Goal: Task Accomplishment & Management: Use online tool/utility

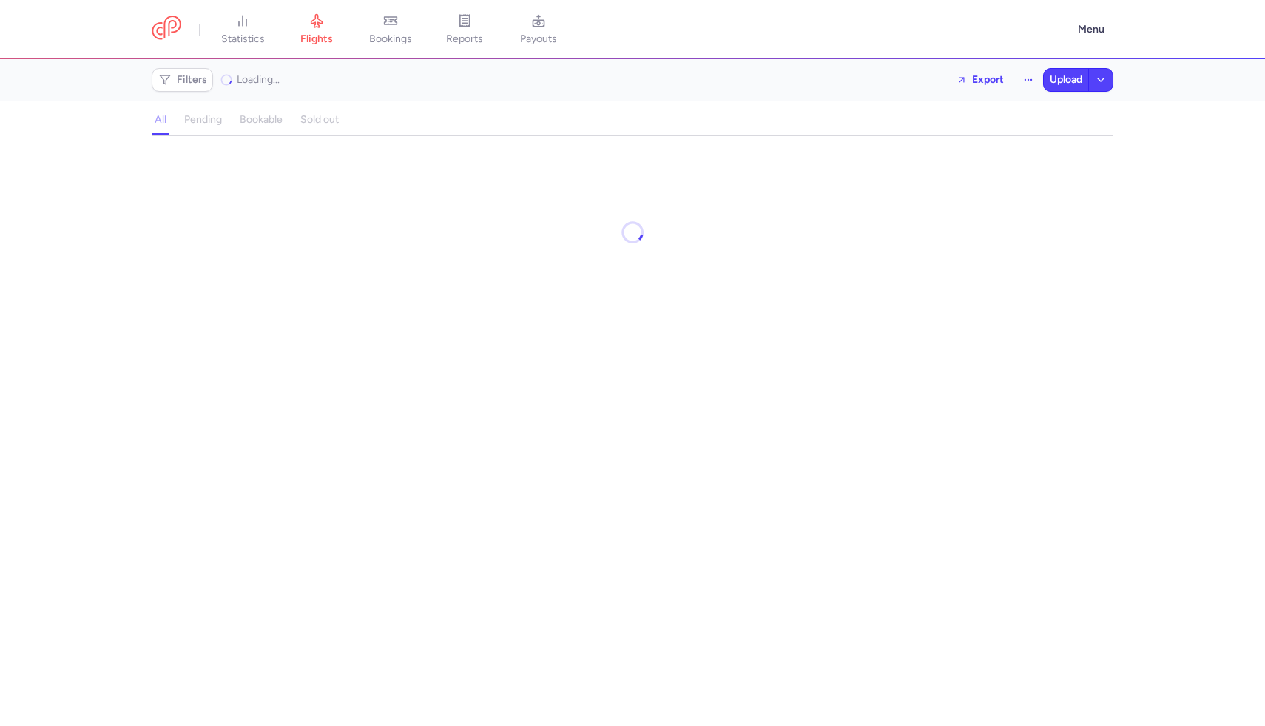
click at [196, 120] on h4 "pending" at bounding box center [203, 119] width 38 height 13
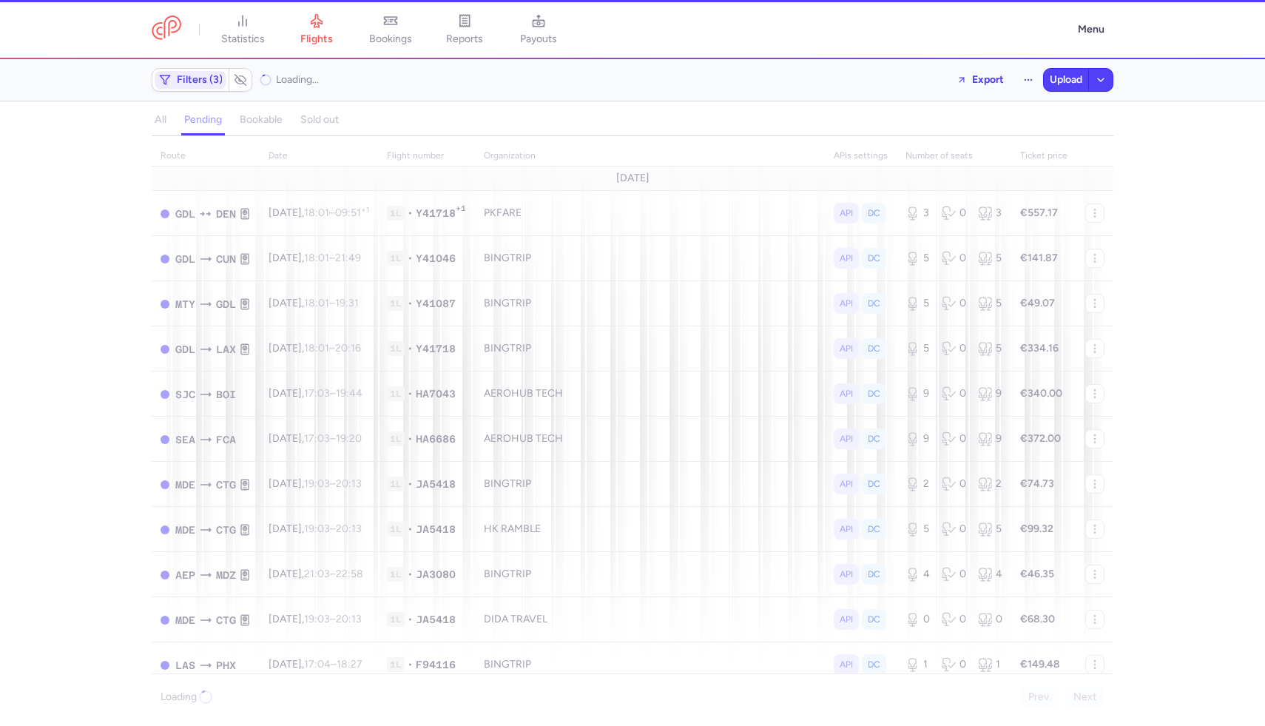
click at [196, 120] on div "all pending bookable sold out" at bounding box center [633, 123] width 962 height 26
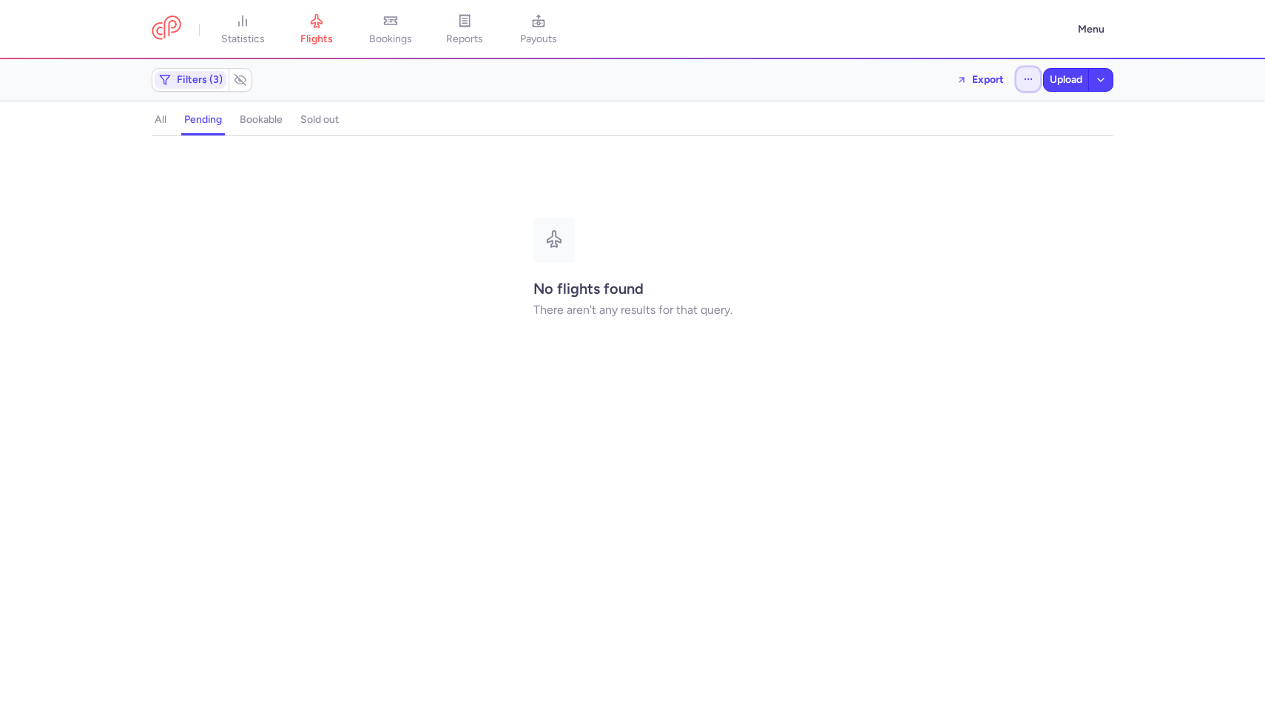
click at [1028, 71] on button "button" at bounding box center [1029, 79] width 24 height 24
click at [966, 153] on button "Open flights" at bounding box center [954, 147] width 170 height 24
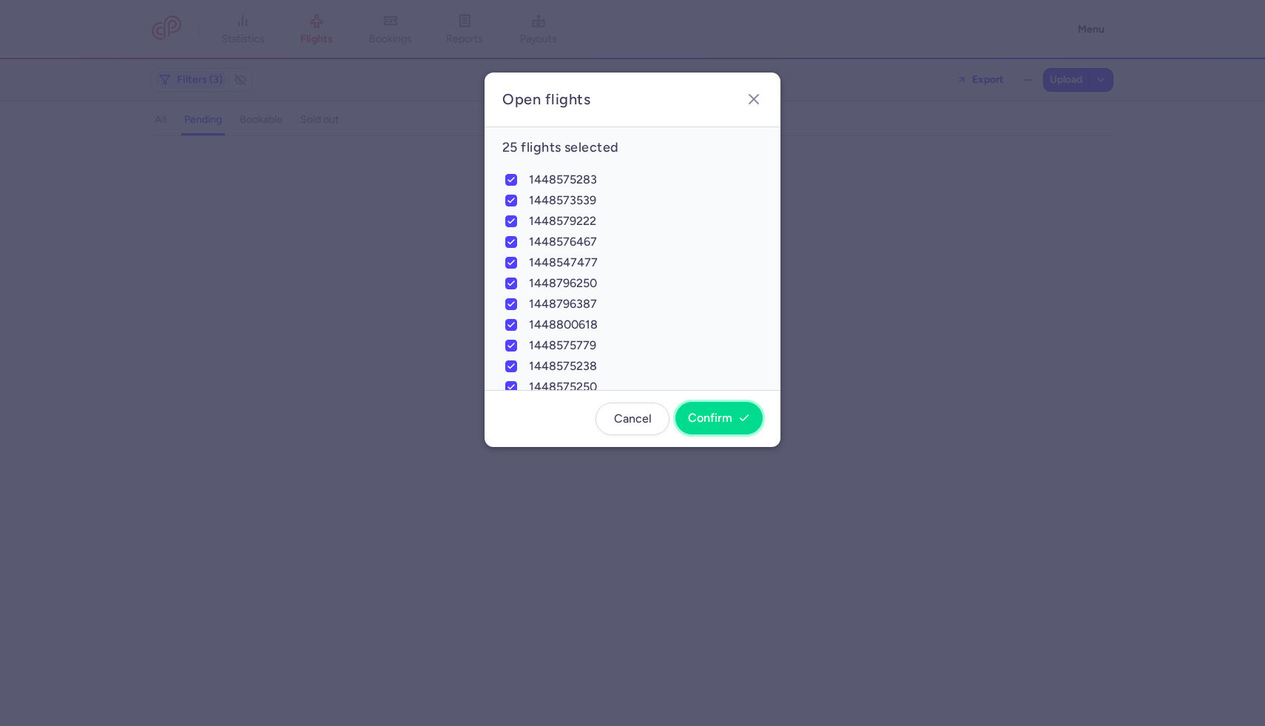
click at [732, 413] on span "Confirm" at bounding box center [710, 417] width 44 height 13
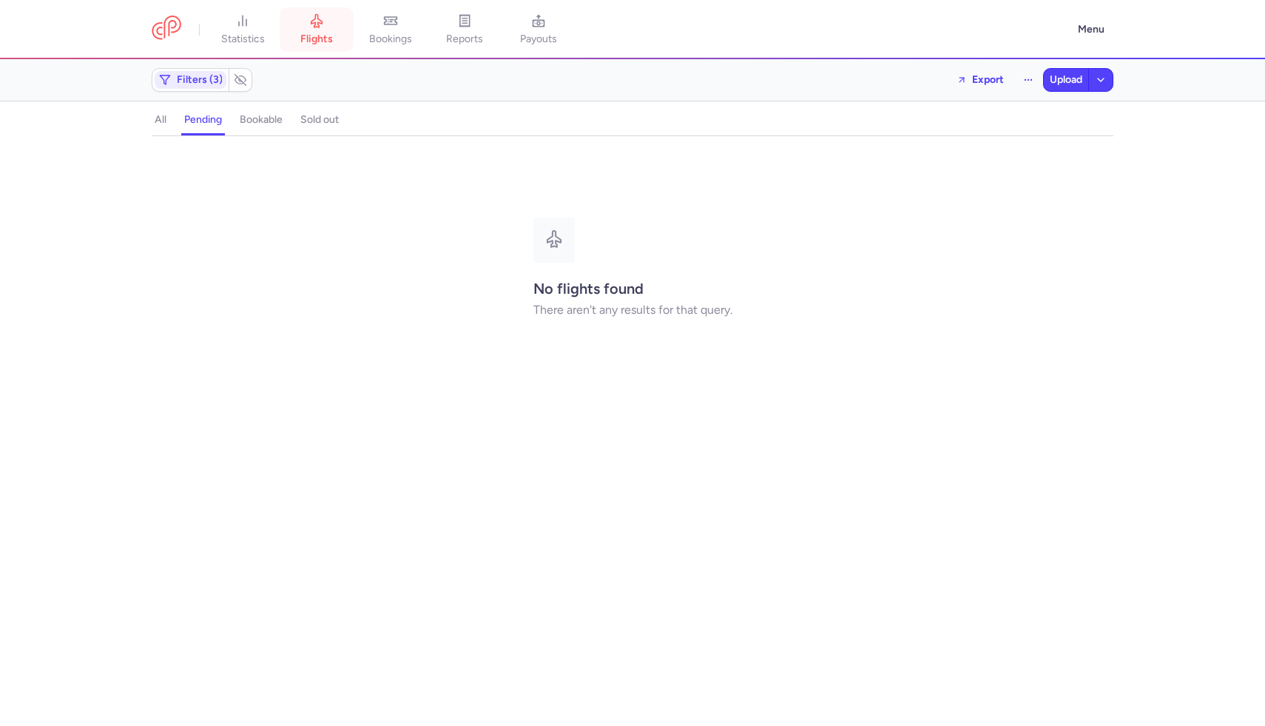
click at [320, 35] on span "flights" at bounding box center [316, 39] width 33 height 13
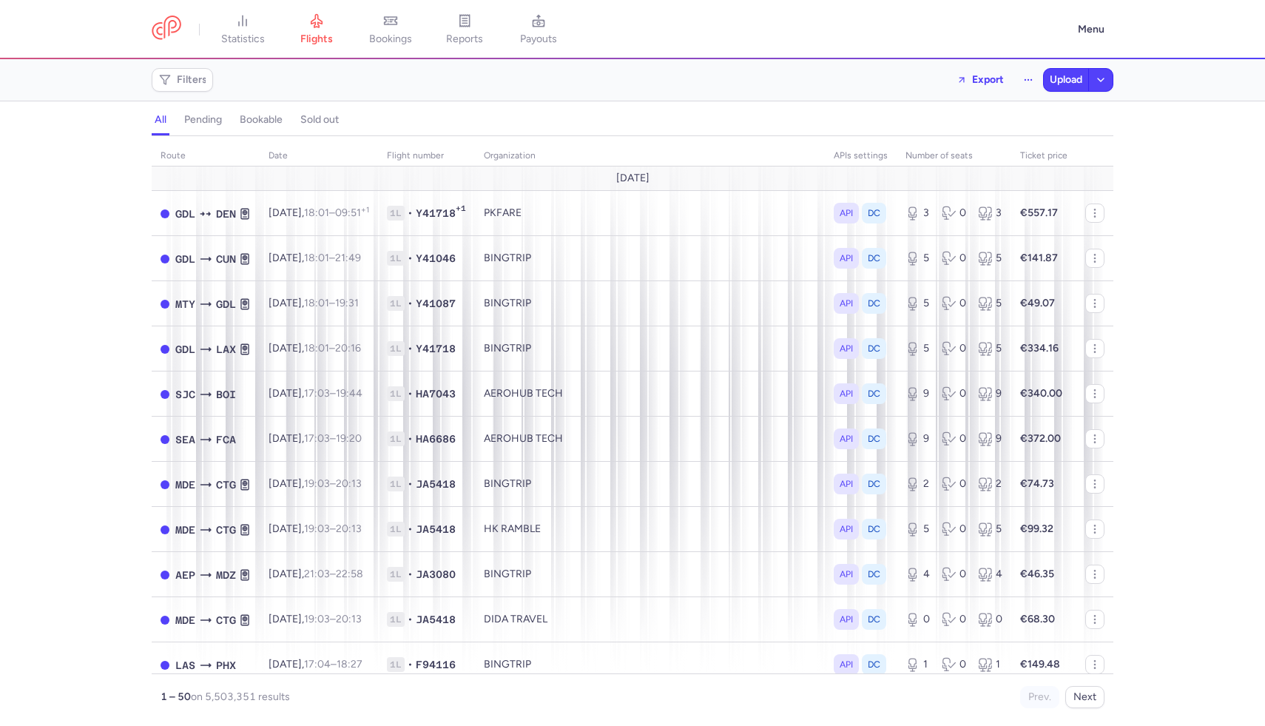
click at [198, 116] on h4 "pending" at bounding box center [203, 119] width 38 height 13
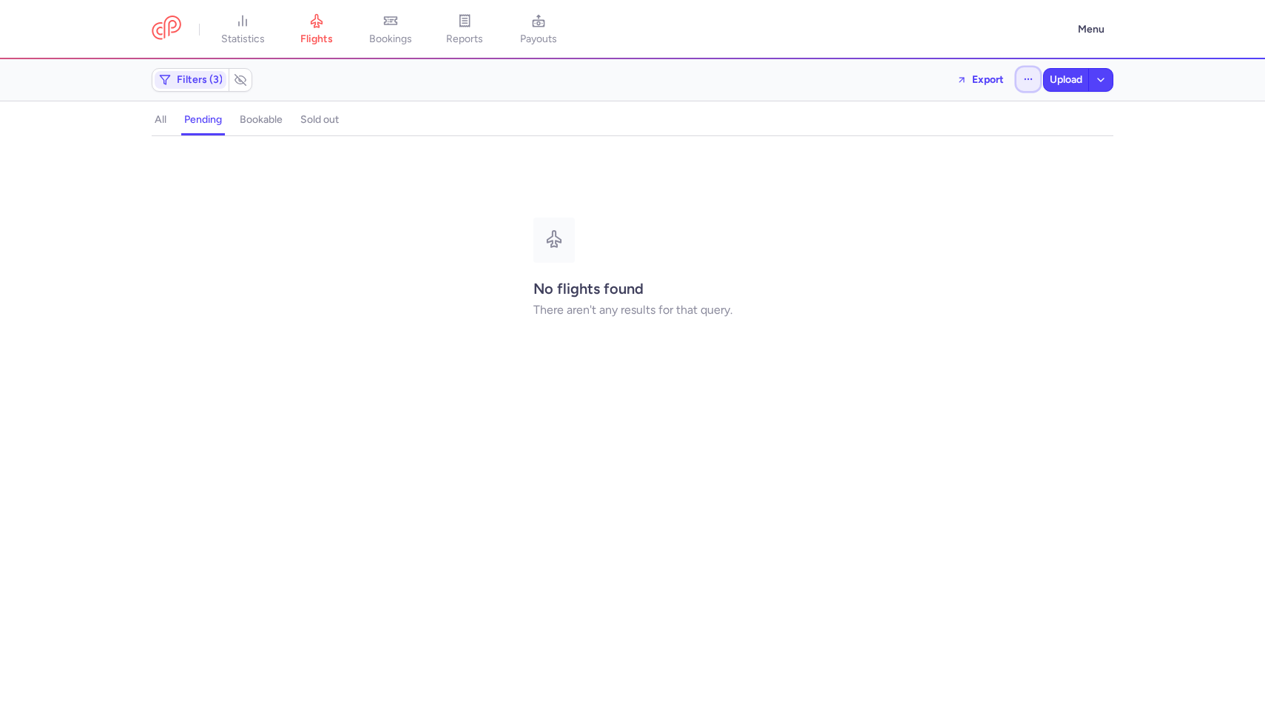
click at [1025, 73] on button "button" at bounding box center [1029, 79] width 24 height 24
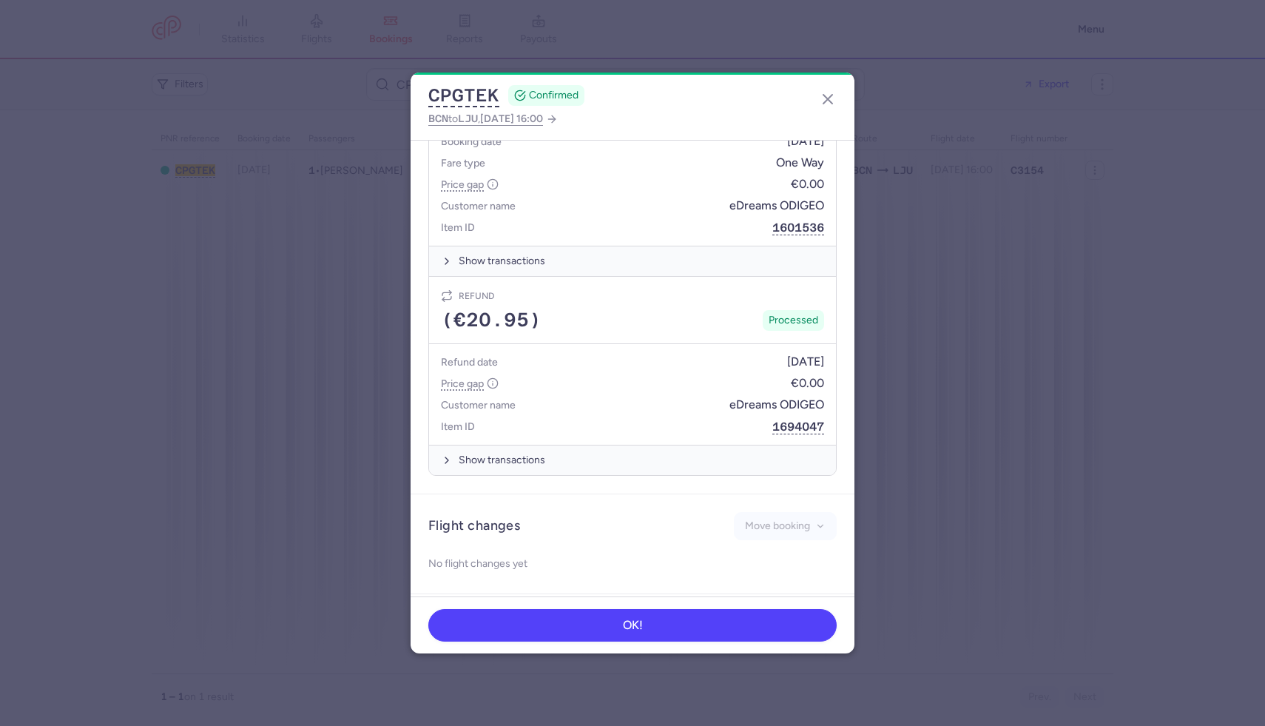
scroll to position [717, 0]
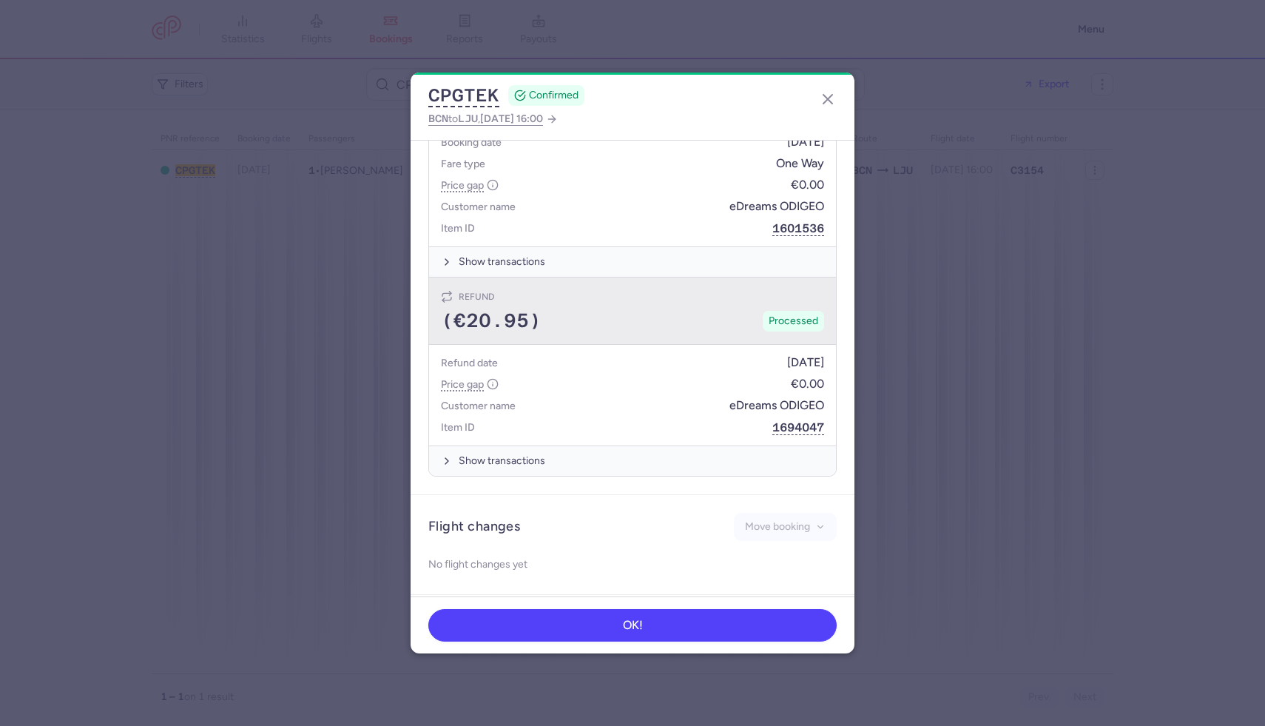
click at [704, 318] on div "(€20.95) Processed" at bounding box center [632, 321] width 383 height 22
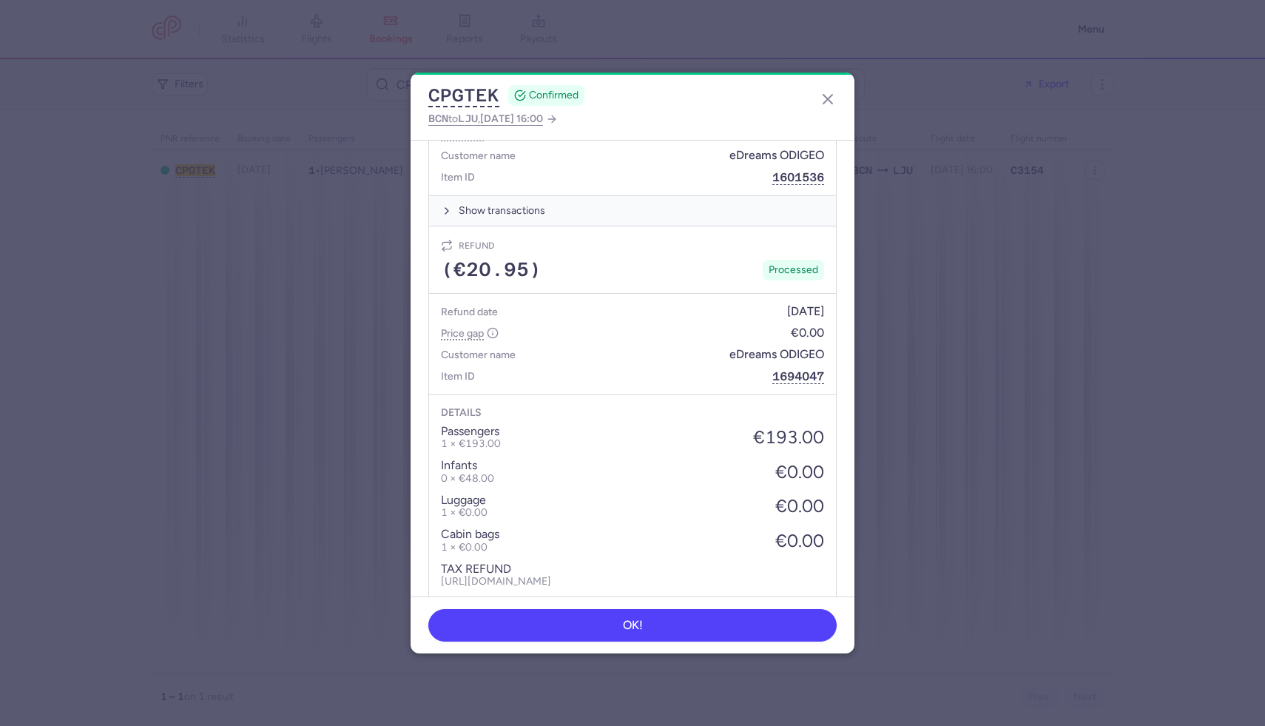
scroll to position [741, 0]
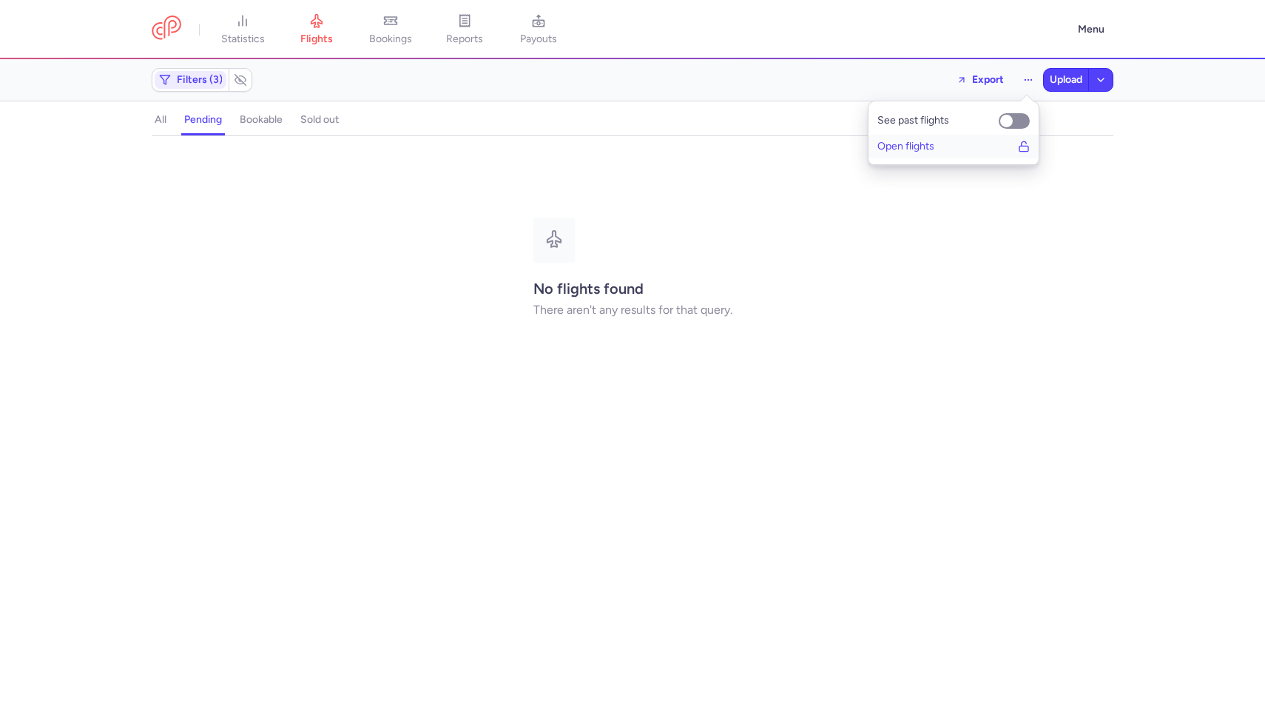
click at [938, 155] on button "Open flights" at bounding box center [954, 147] width 170 height 24
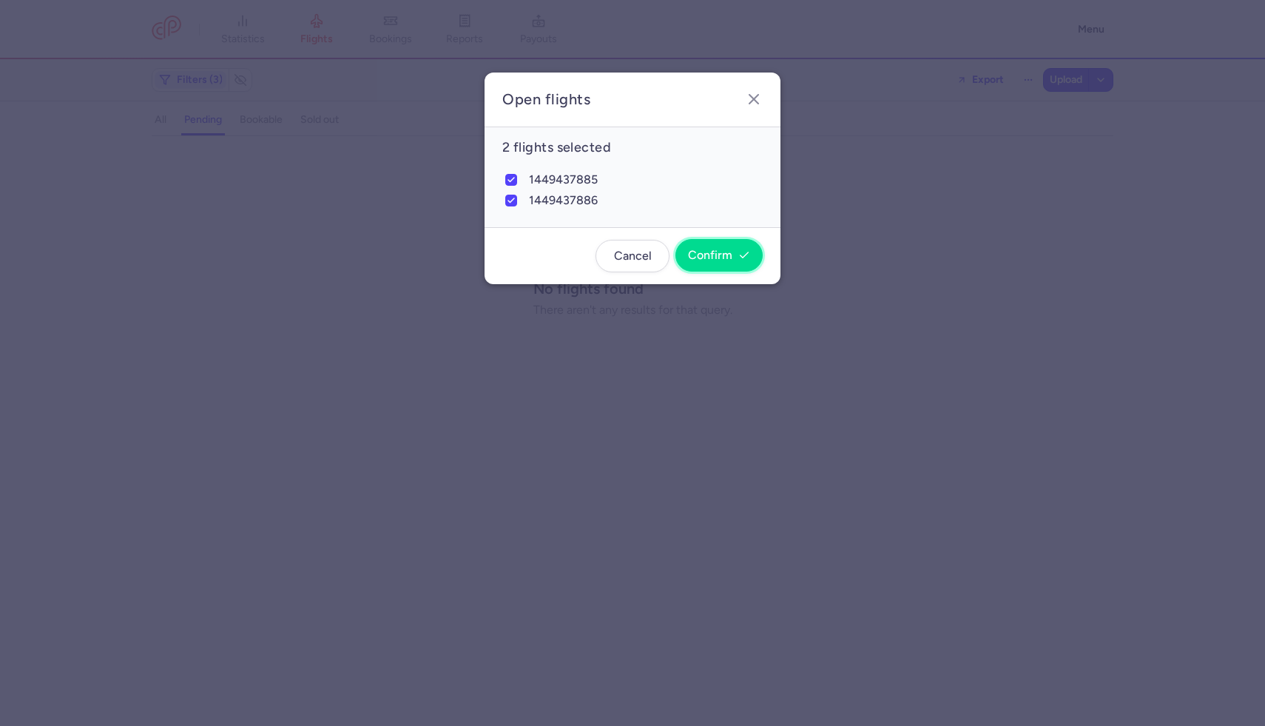
click at [723, 258] on span "Confirm" at bounding box center [710, 255] width 44 height 13
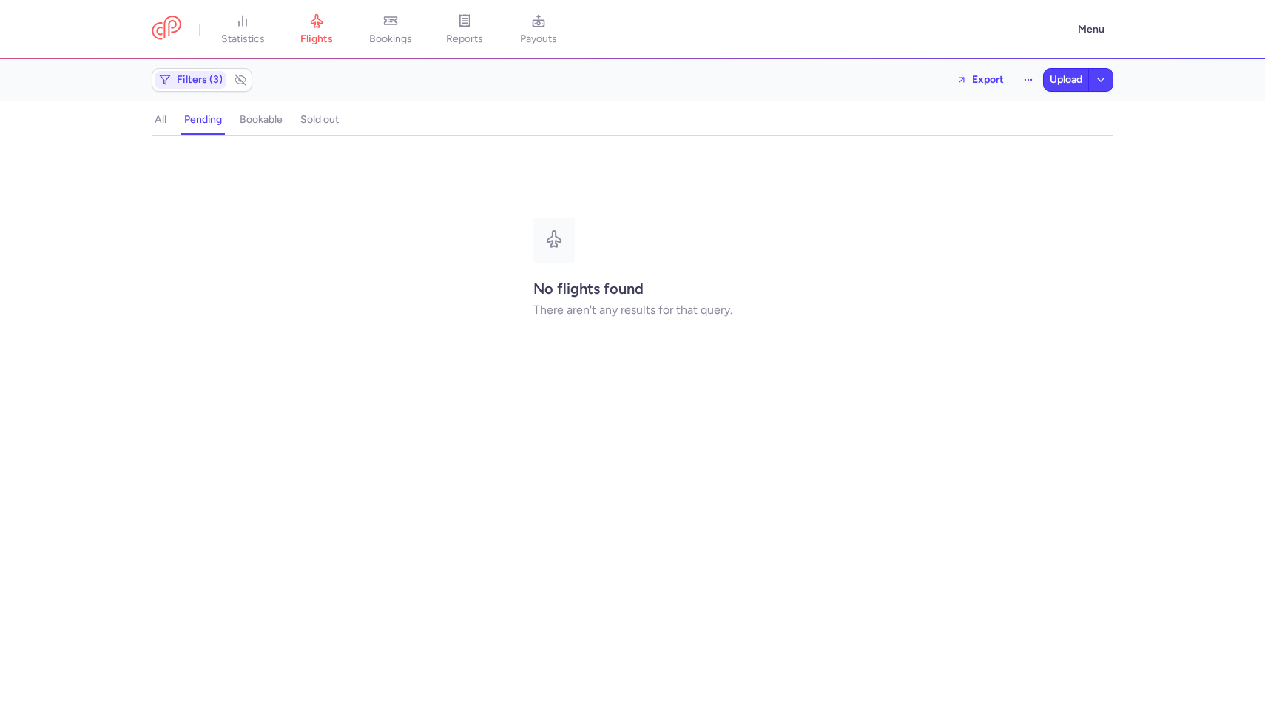
click at [181, 120] on button "all" at bounding box center [203, 119] width 44 height 19
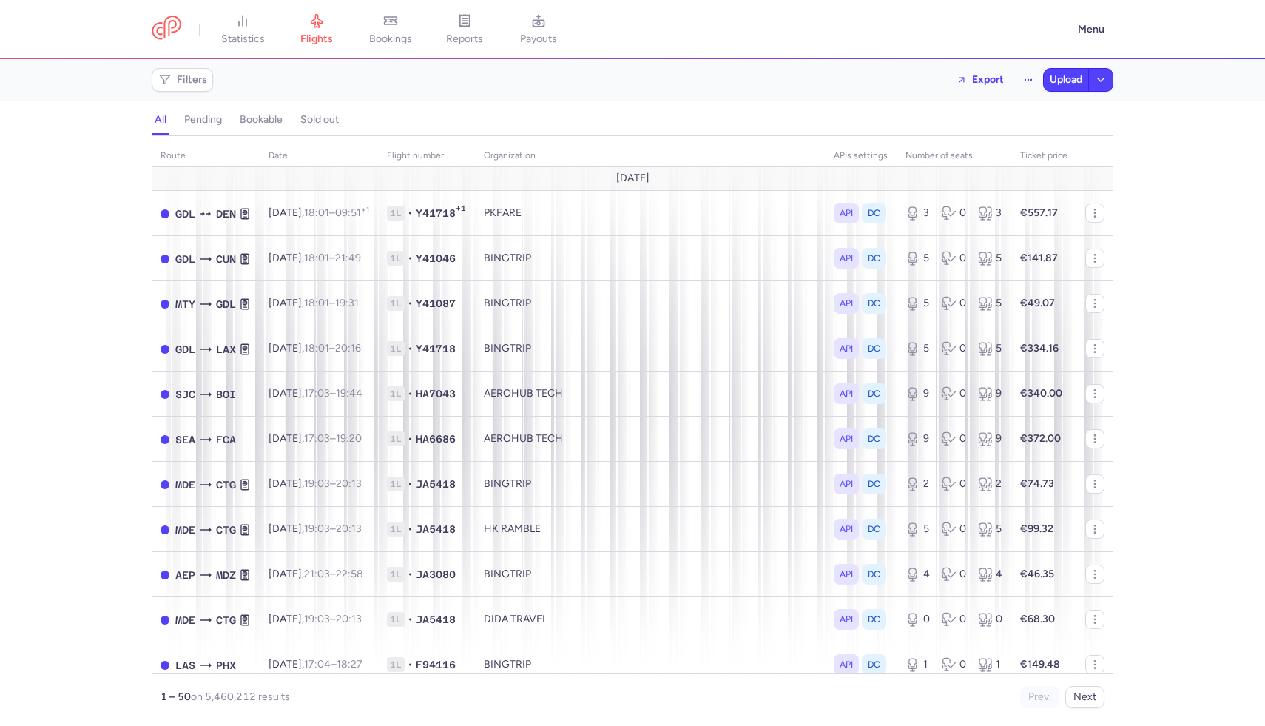
click at [196, 122] on h4 "pending" at bounding box center [203, 119] width 38 height 13
